Goal: Task Accomplishment & Management: Manage account settings

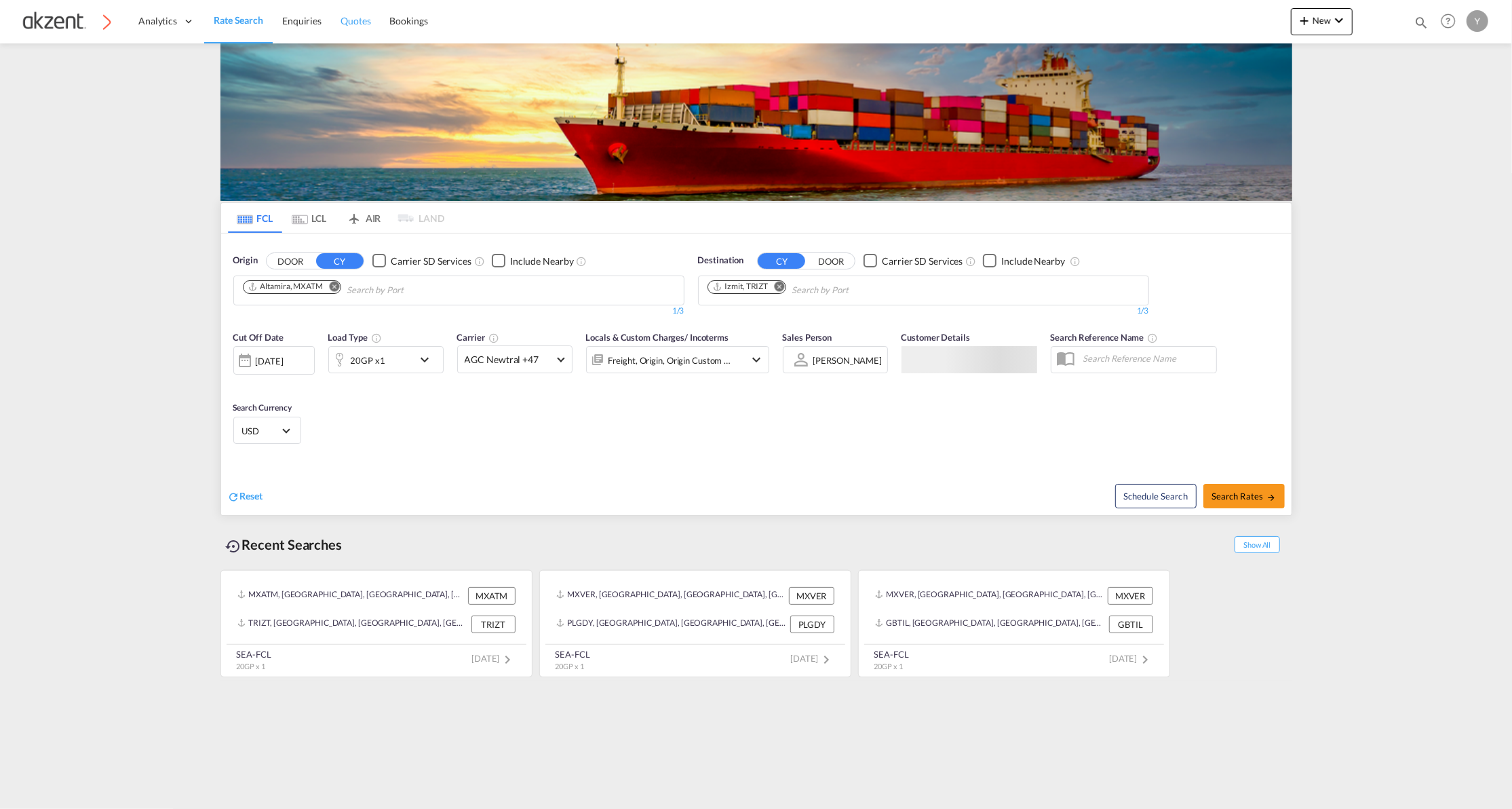
click at [366, 20] on span "Quotes" at bounding box center [355, 20] width 29 height 12
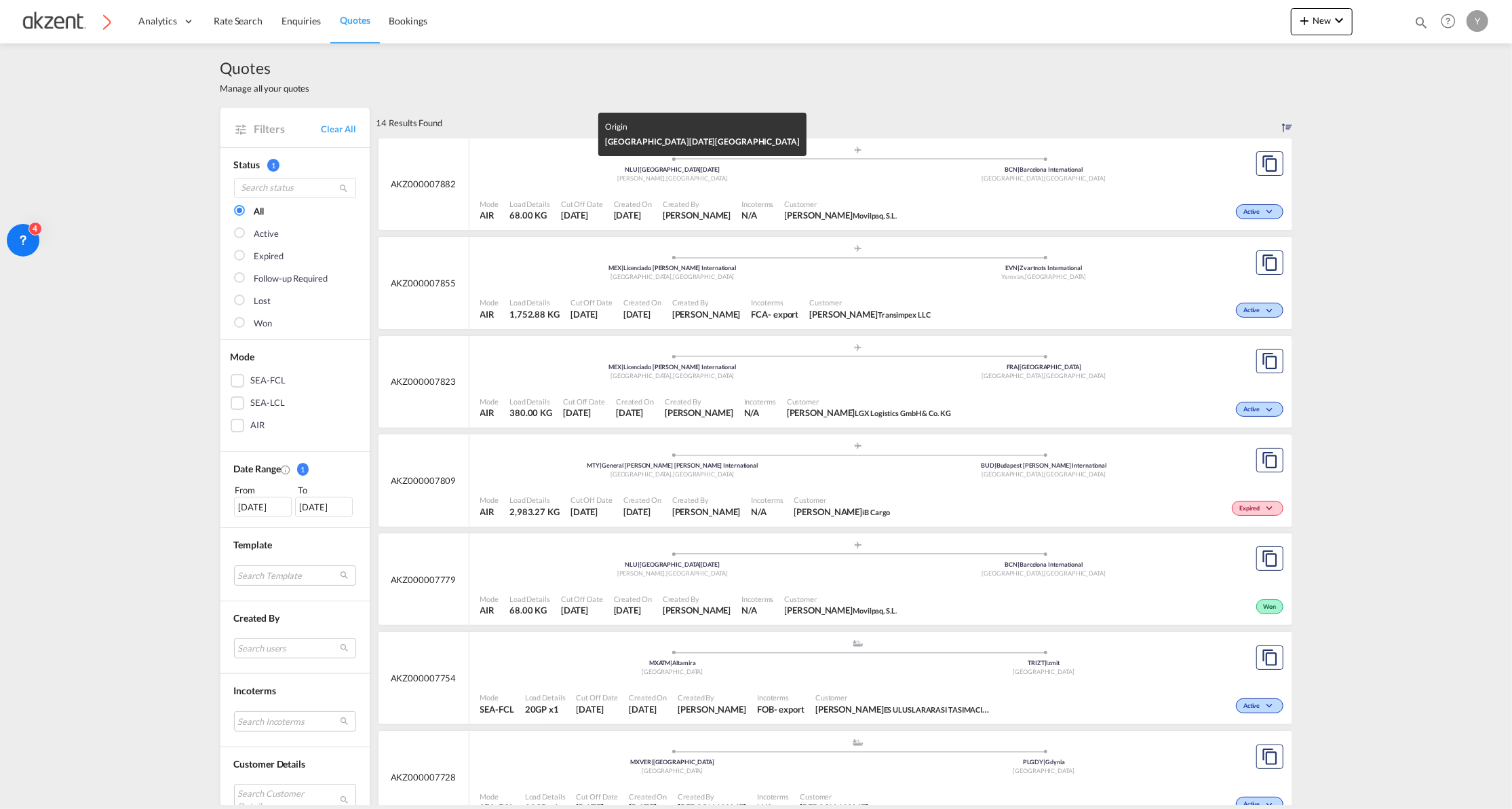
click at [803, 175] on div "[PERSON_NAME] , [GEOGRAPHIC_DATA]" at bounding box center [672, 178] width 371 height 9
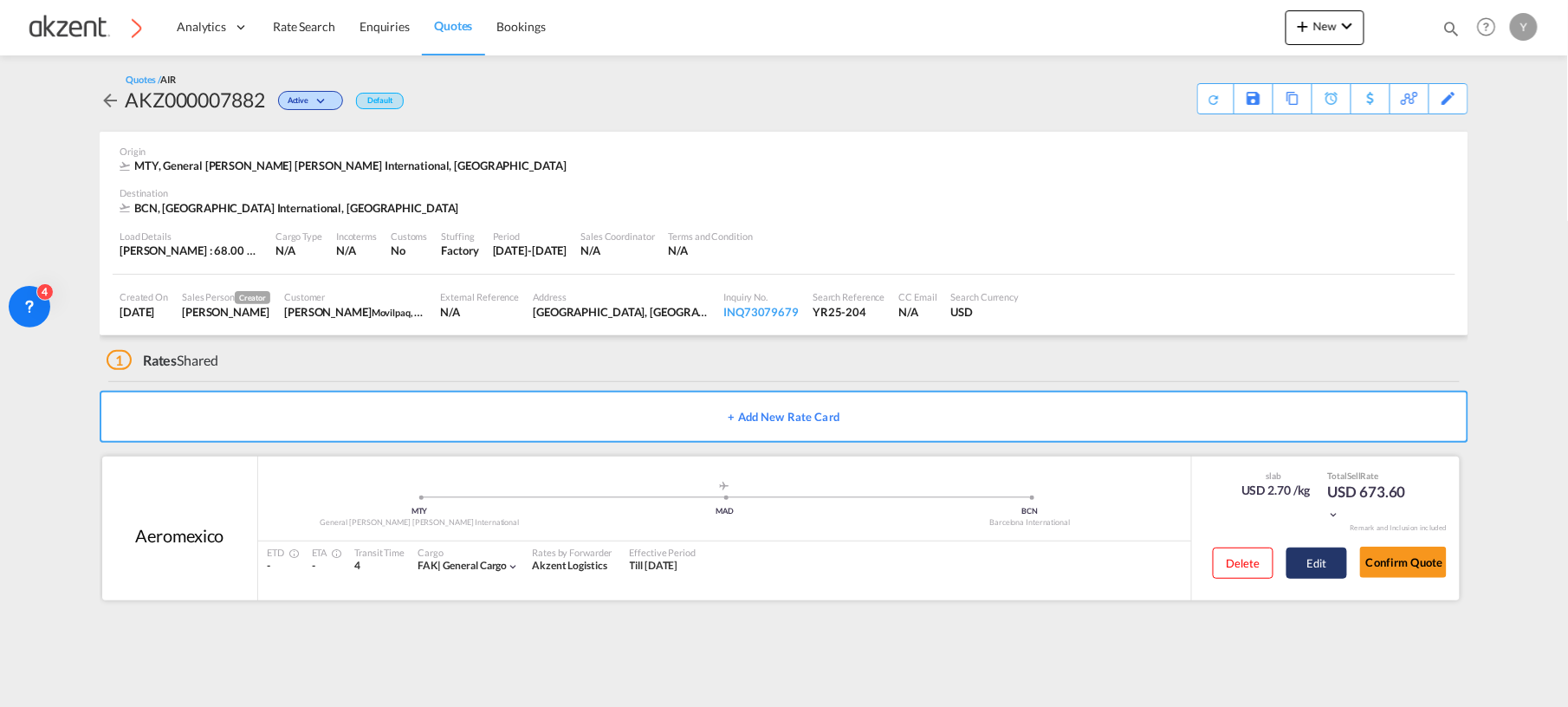
click at [1320, 563] on button "Edit" at bounding box center [1316, 562] width 60 height 31
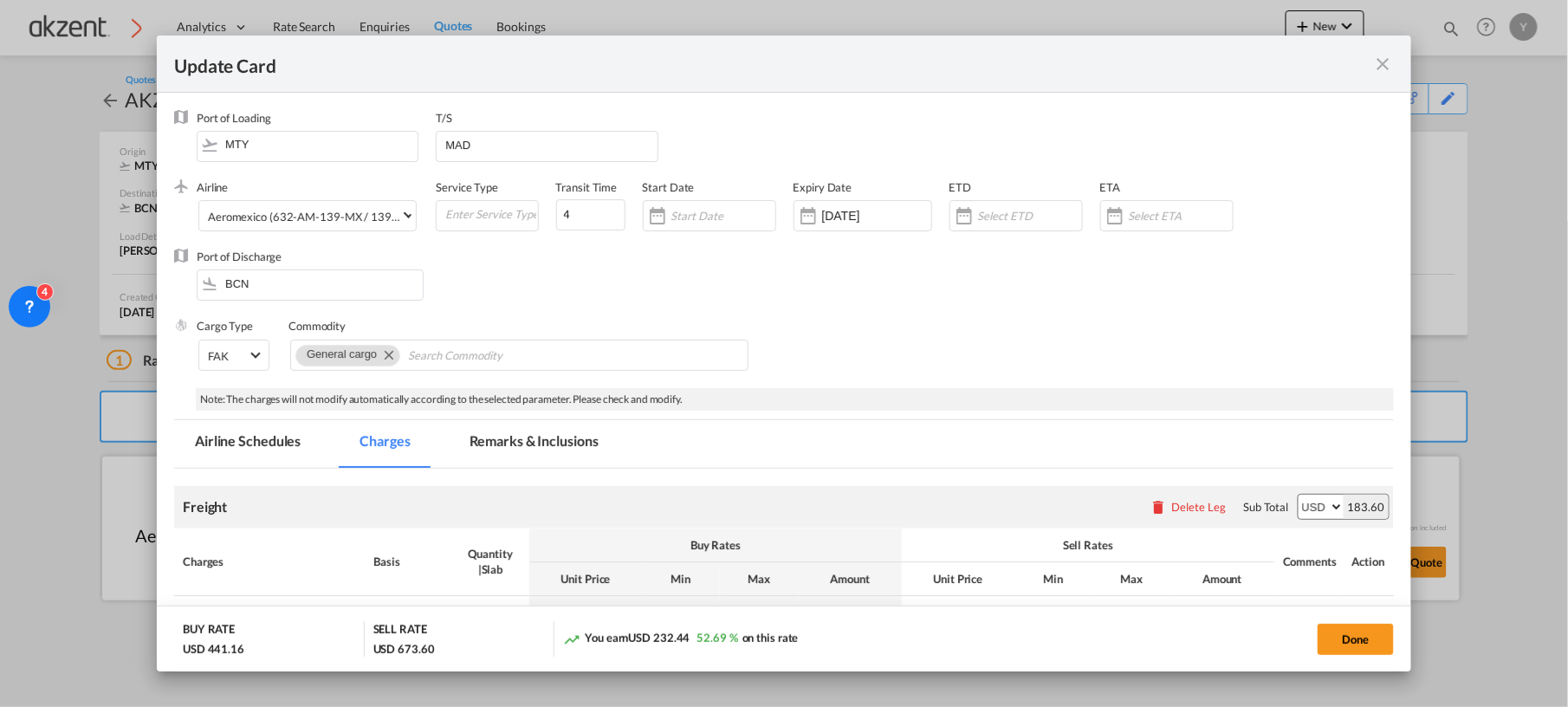
select select "chargeable_weight"
select select "per_awb"
select select "per_shipment"
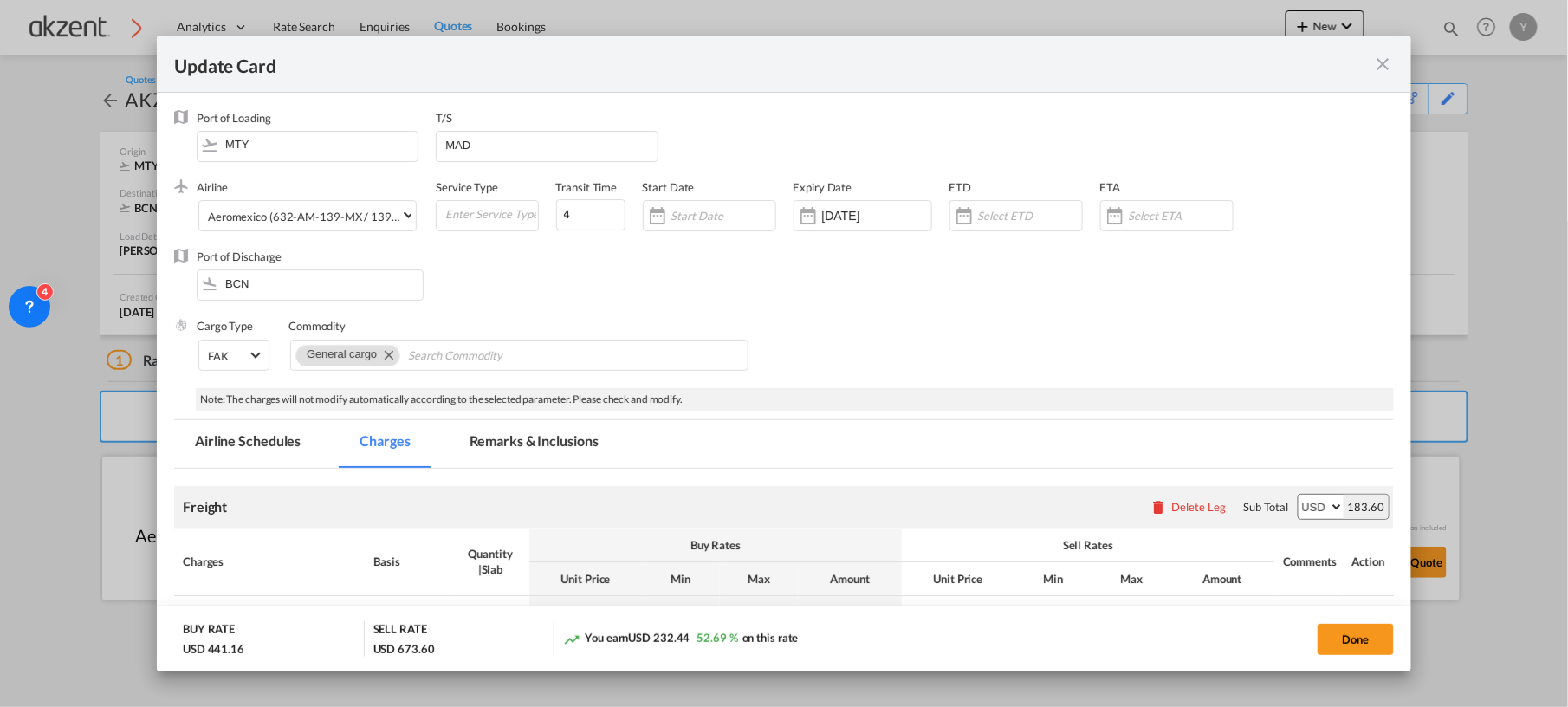
select select "per_shipment"
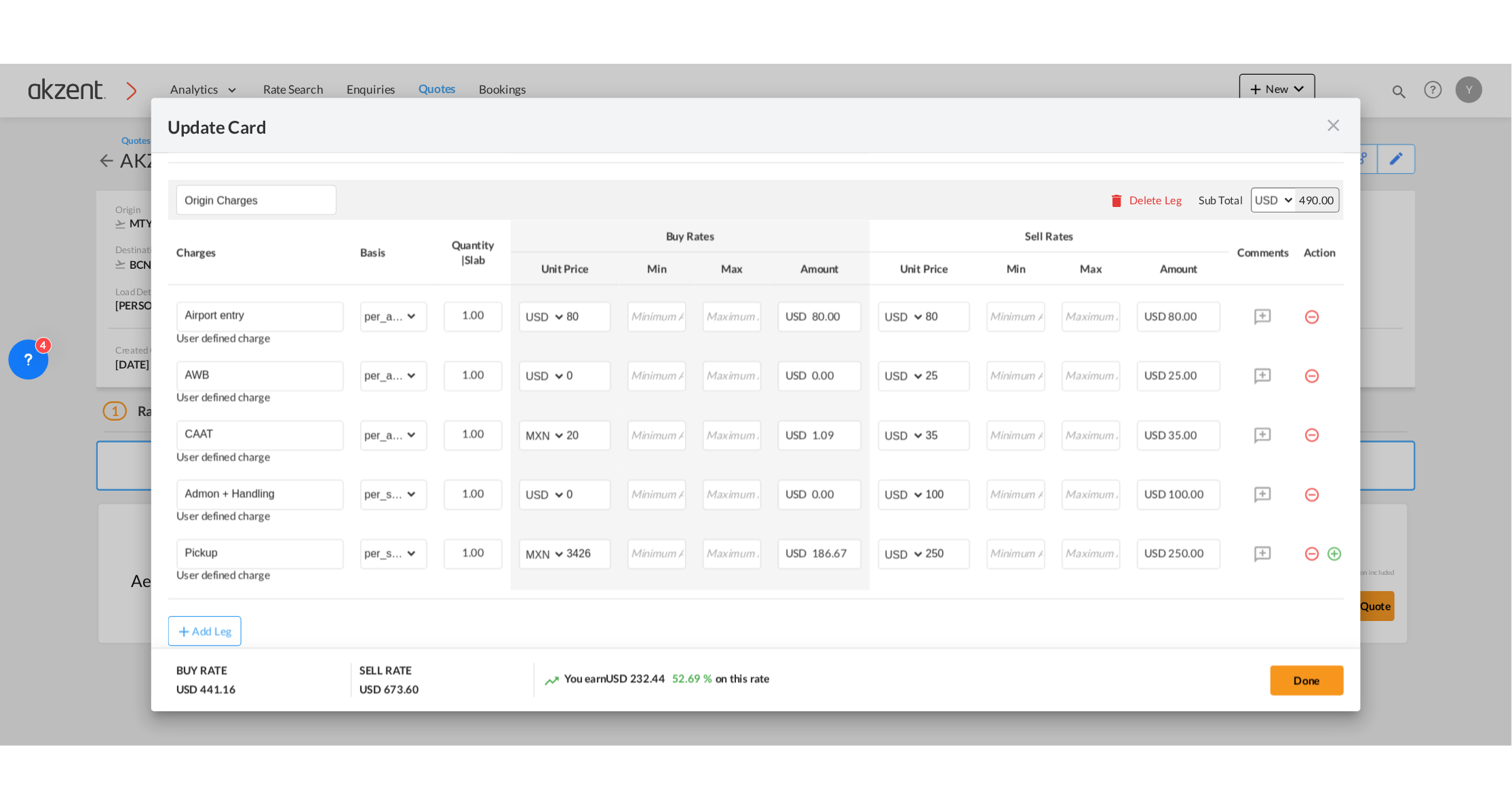
scroll to position [506, 0]
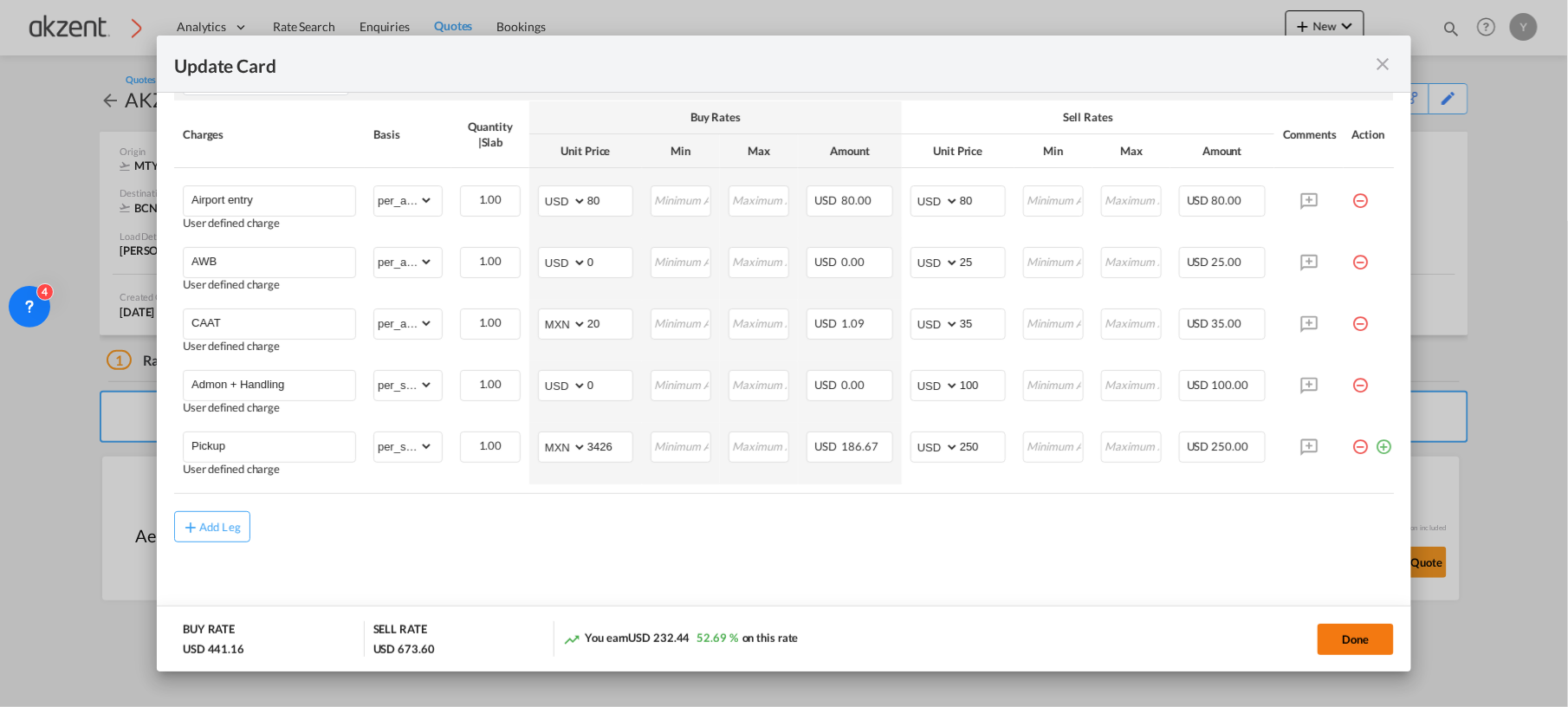
click at [1356, 641] on button "Done" at bounding box center [1355, 639] width 76 height 31
